Goal: Find specific page/section: Find specific page/section

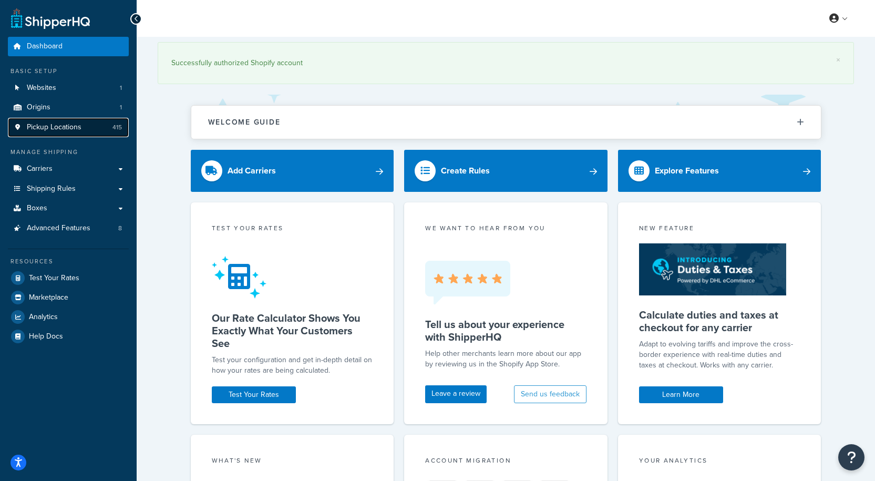
click at [77, 128] on span "Pickup Locations" at bounding box center [54, 127] width 55 height 9
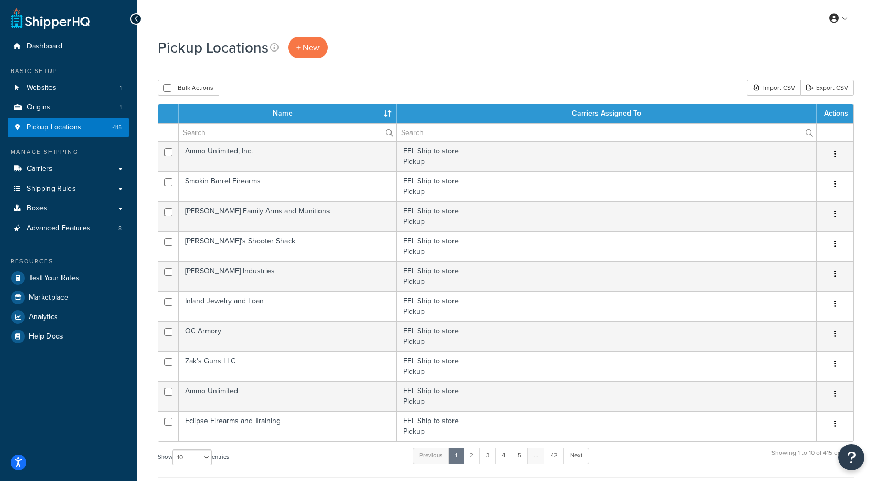
click at [387, 132] on label at bounding box center [288, 133] width 218 height 18
click at [387, 132] on input "text" at bounding box center [288, 133] width 218 height 18
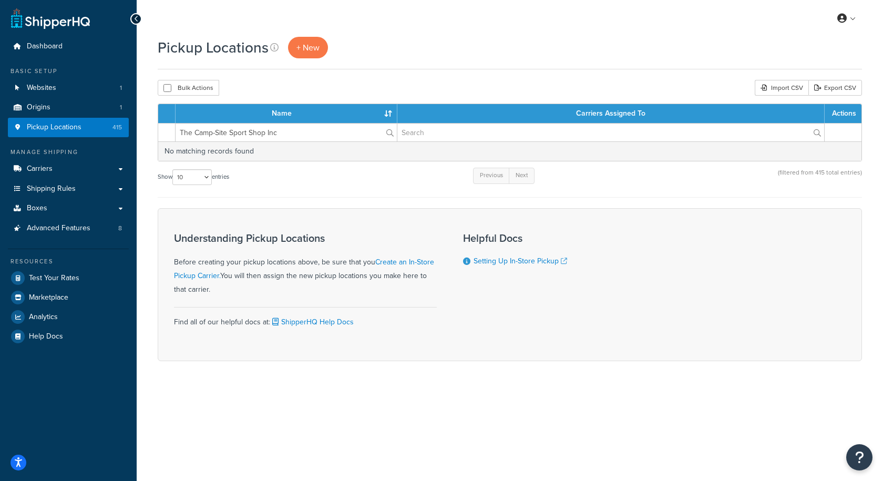
click at [461, 43] on div "Pickup Locations + New" at bounding box center [510, 48] width 704 height 22
drag, startPoint x: 275, startPoint y: 134, endPoint x: 250, endPoint y: 136, distance: 24.8
click at [250, 136] on input "The Camp-Site Sport Shop Inc" at bounding box center [286, 133] width 221 height 18
drag, startPoint x: 313, startPoint y: 130, endPoint x: 304, endPoint y: 131, distance: 9.1
click at [312, 130] on input "The Camp-Site Sport Shop Inc" at bounding box center [286, 133] width 221 height 18
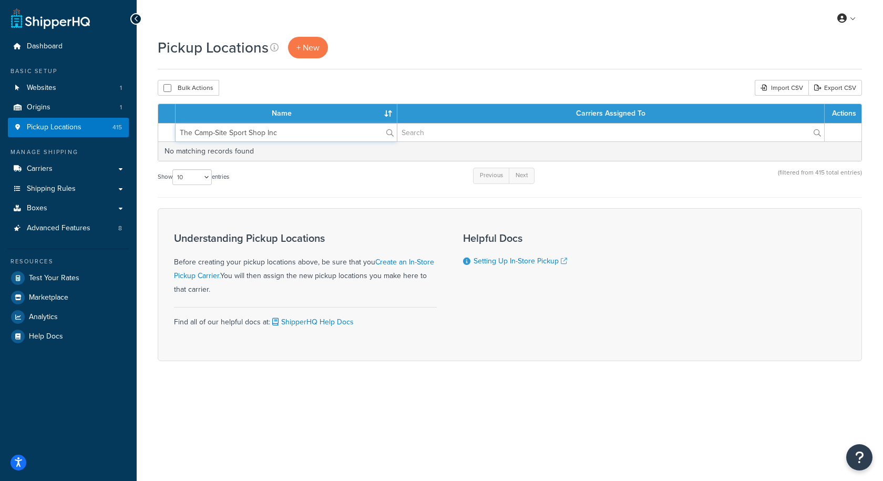
drag, startPoint x: 302, startPoint y: 132, endPoint x: 230, endPoint y: 136, distance: 72.7
click at [230, 136] on input "The Camp-Site Sport Shop Inc" at bounding box center [286, 133] width 221 height 18
type input "The Camp-Site"
